Goal: Transaction & Acquisition: Purchase product/service

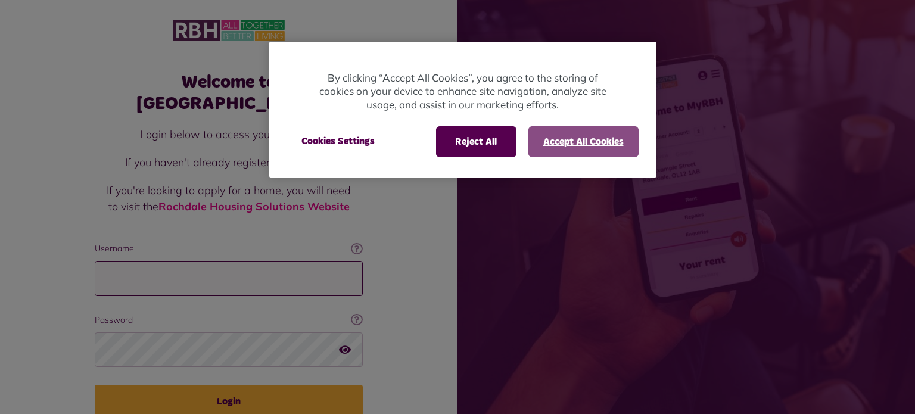
type input "**********"
click at [585, 140] on button "Accept All Cookies" at bounding box center [584, 141] width 110 height 31
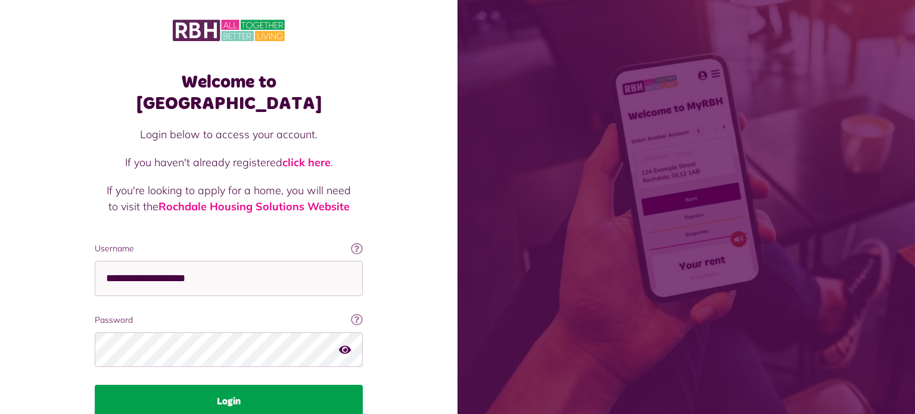
click at [233, 385] on button "Login" at bounding box center [229, 401] width 268 height 33
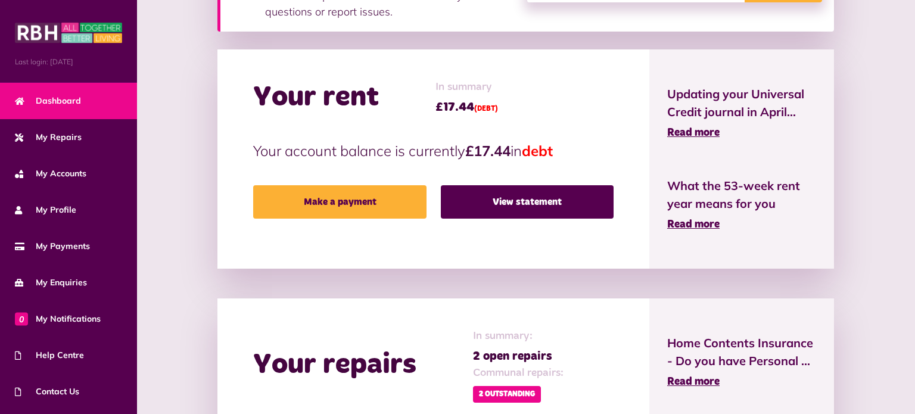
scroll to position [262, 0]
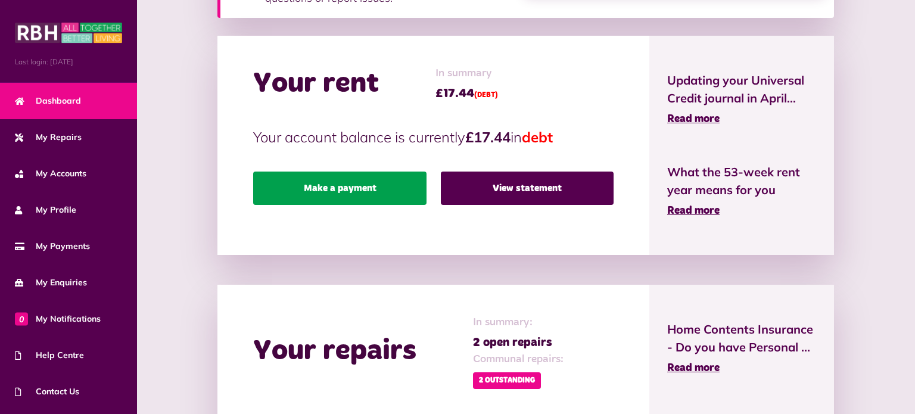
click at [267, 172] on link "Make a payment" at bounding box center [339, 188] width 173 height 33
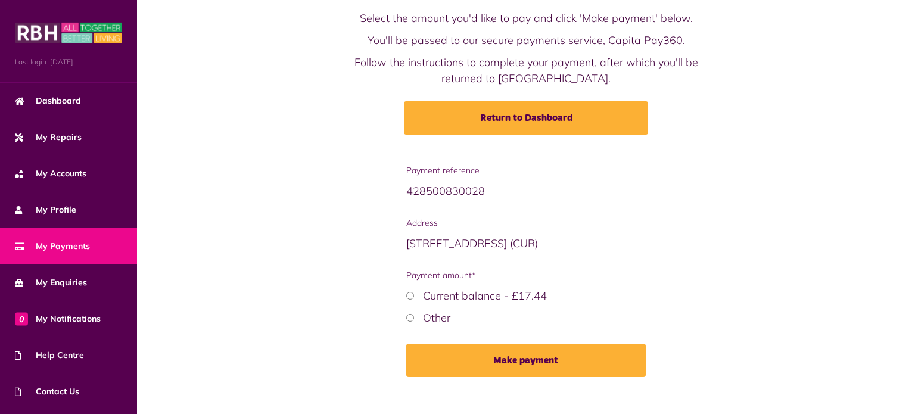
scroll to position [76, 0]
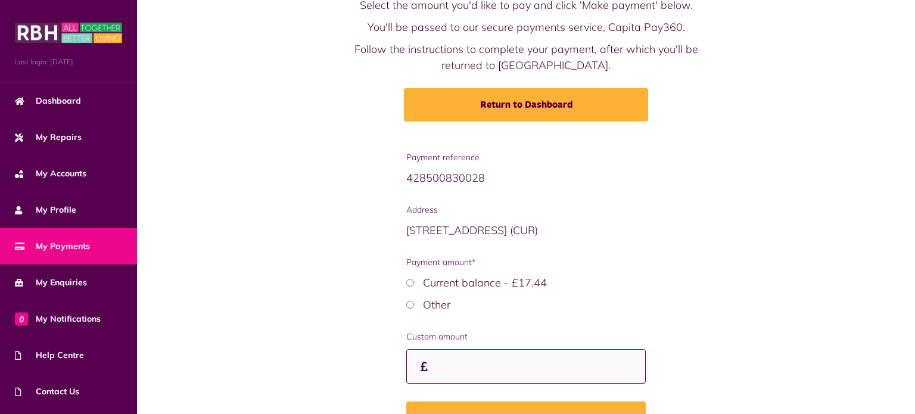
click at [406, 384] on input "Custom amount" at bounding box center [526, 366] width 240 height 35
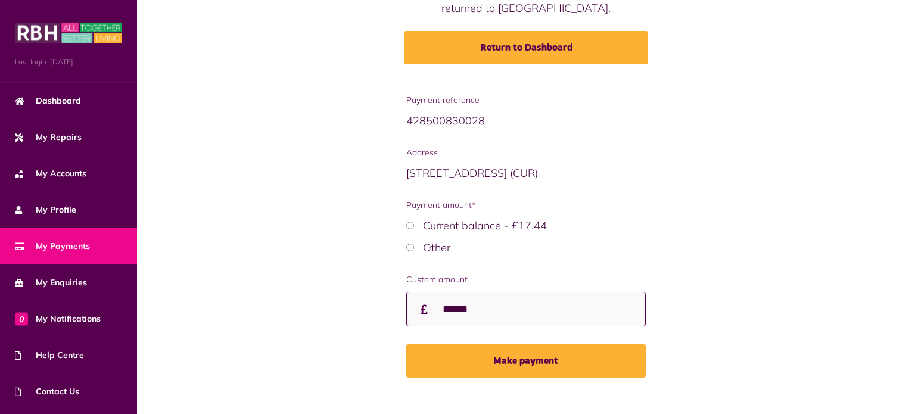
scroll to position [148, 0]
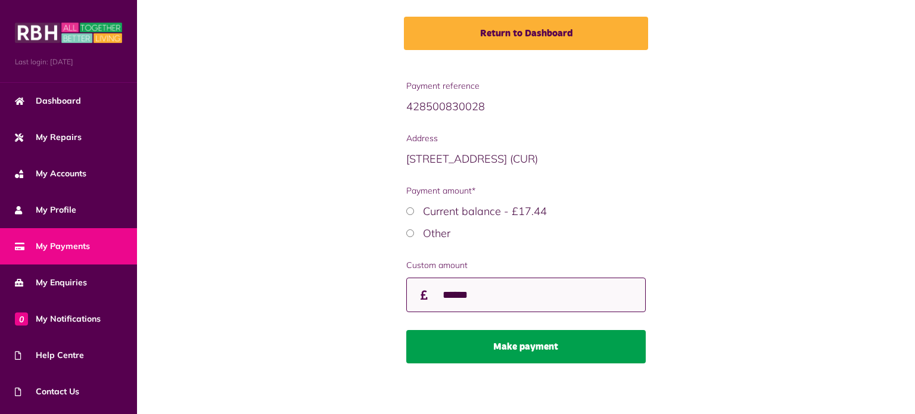
type input "******"
click at [480, 362] on button "Make payment" at bounding box center [526, 346] width 240 height 33
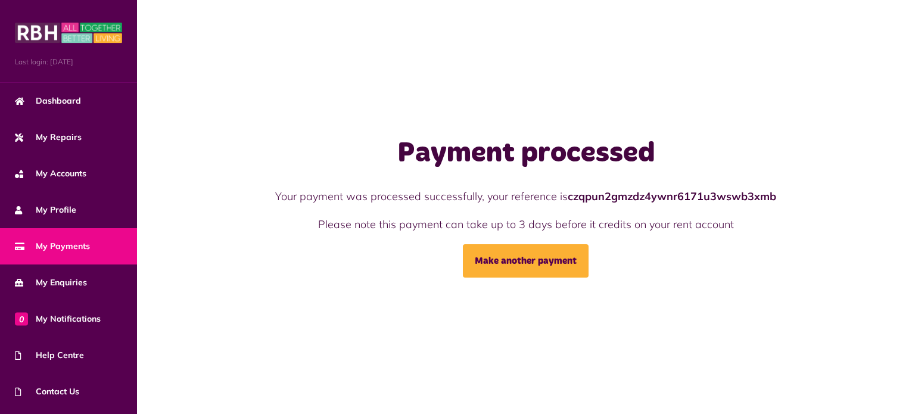
click at [0, 0] on button "Menu" at bounding box center [0, 0] width 0 height 0
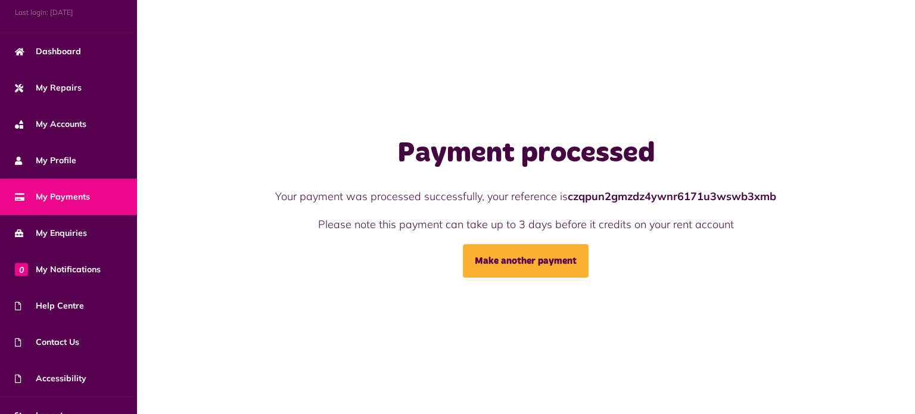
scroll to position [60, 0]
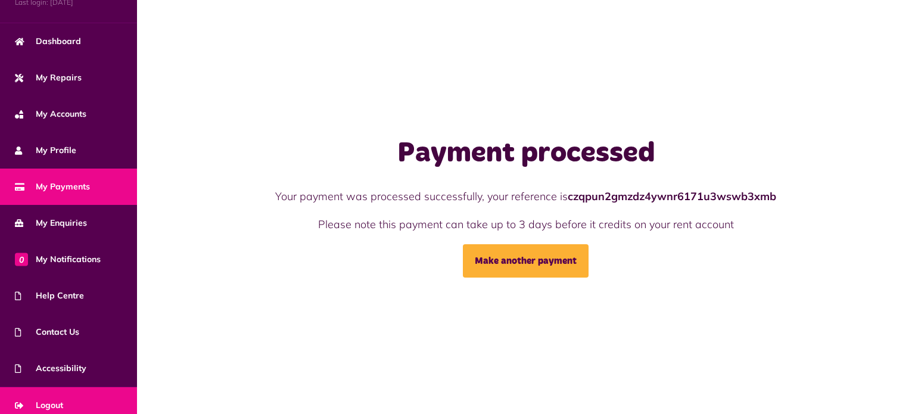
click at [43, 399] on span "Logout" at bounding box center [39, 405] width 48 height 13
